Goal: Information Seeking & Learning: Learn about a topic

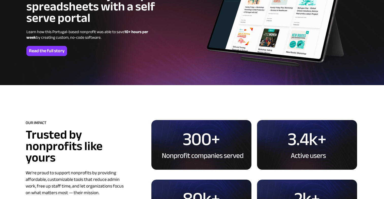
scroll to position [1340, 0]
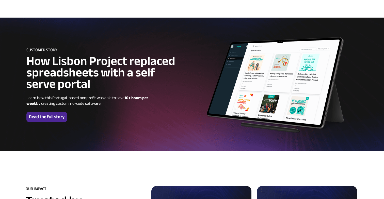
click at [67, 113] on link "Read the full story" at bounding box center [46, 117] width 41 height 10
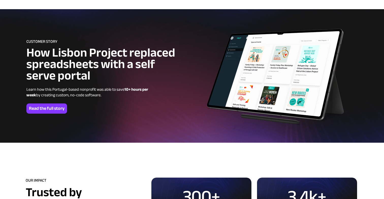
scroll to position [1348, 0]
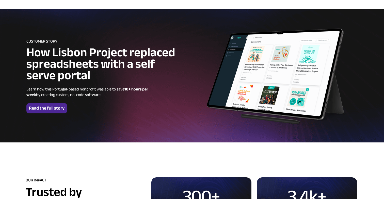
click at [66, 105] on span "Read the full story" at bounding box center [46, 108] width 41 height 6
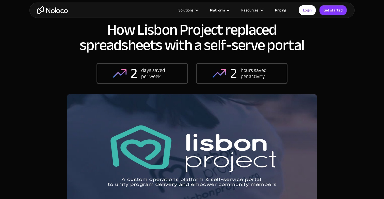
scroll to position [22, 0]
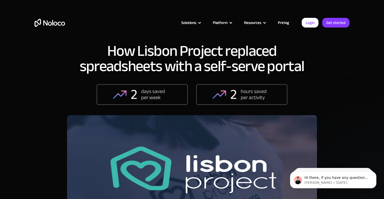
click at [52, 24] on img "home" at bounding box center [50, 23] width 31 height 8
